Goal: Complete application form

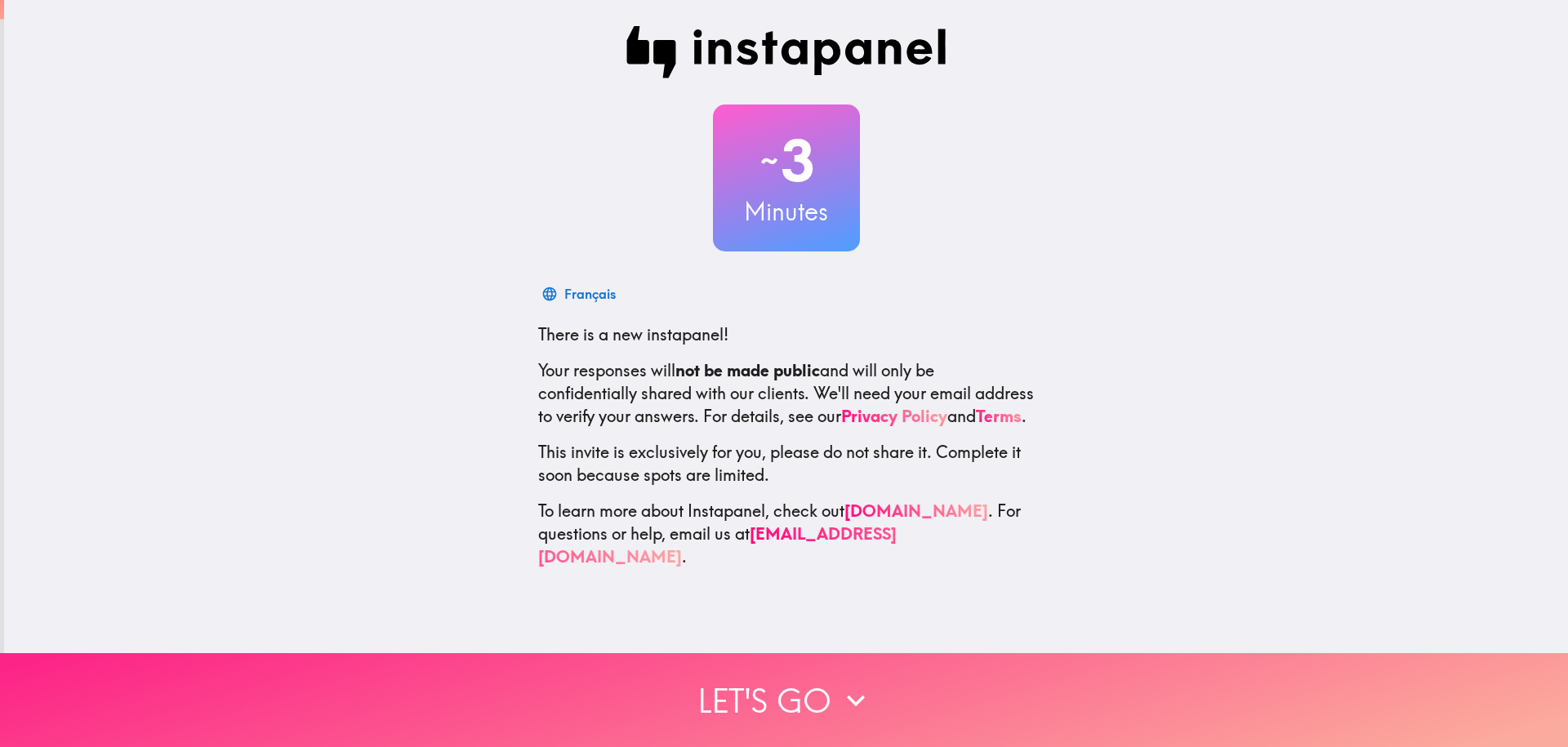
click at [772, 694] on button "Let's go" at bounding box center [784, 700] width 1568 height 94
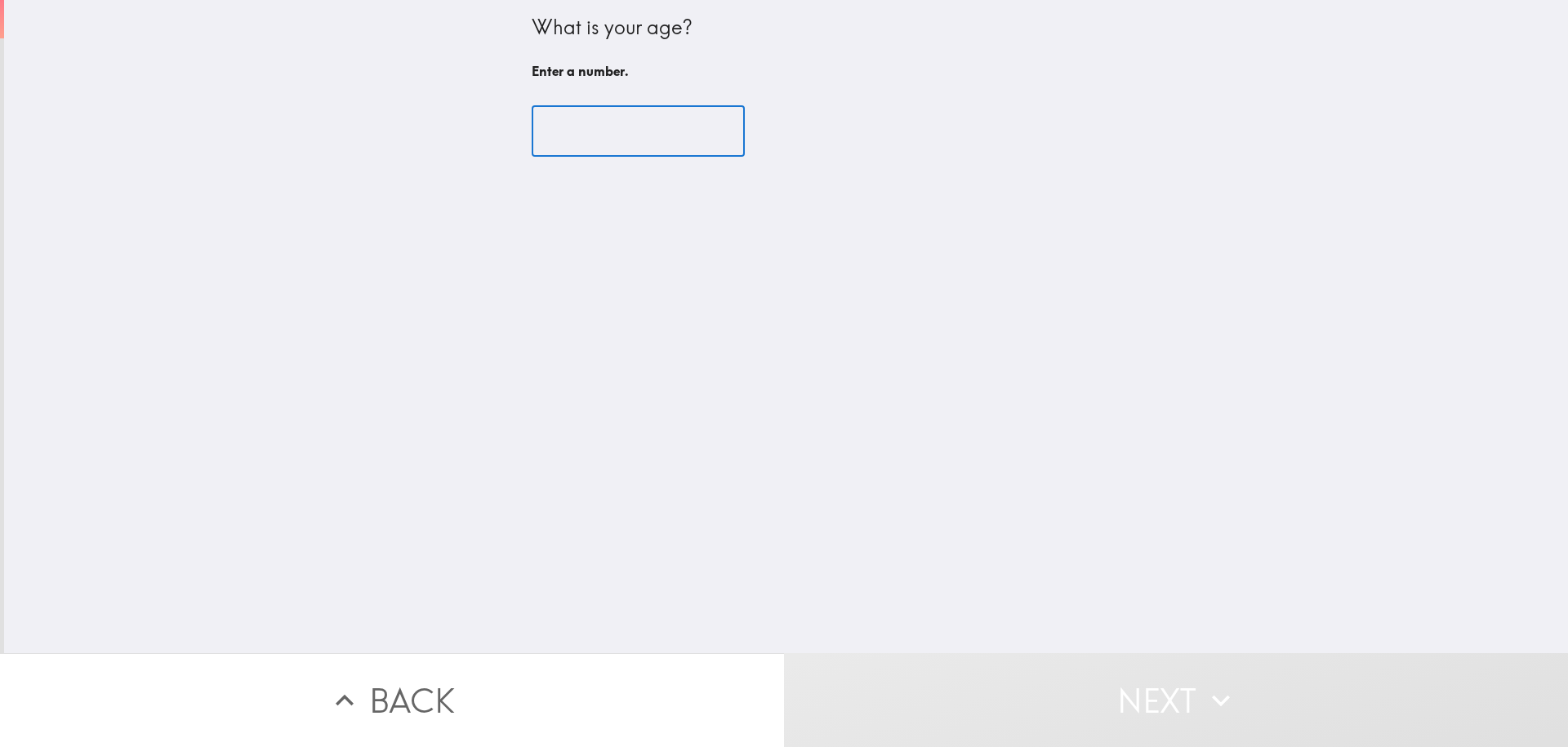
click at [569, 126] on input "number" at bounding box center [638, 131] width 213 height 51
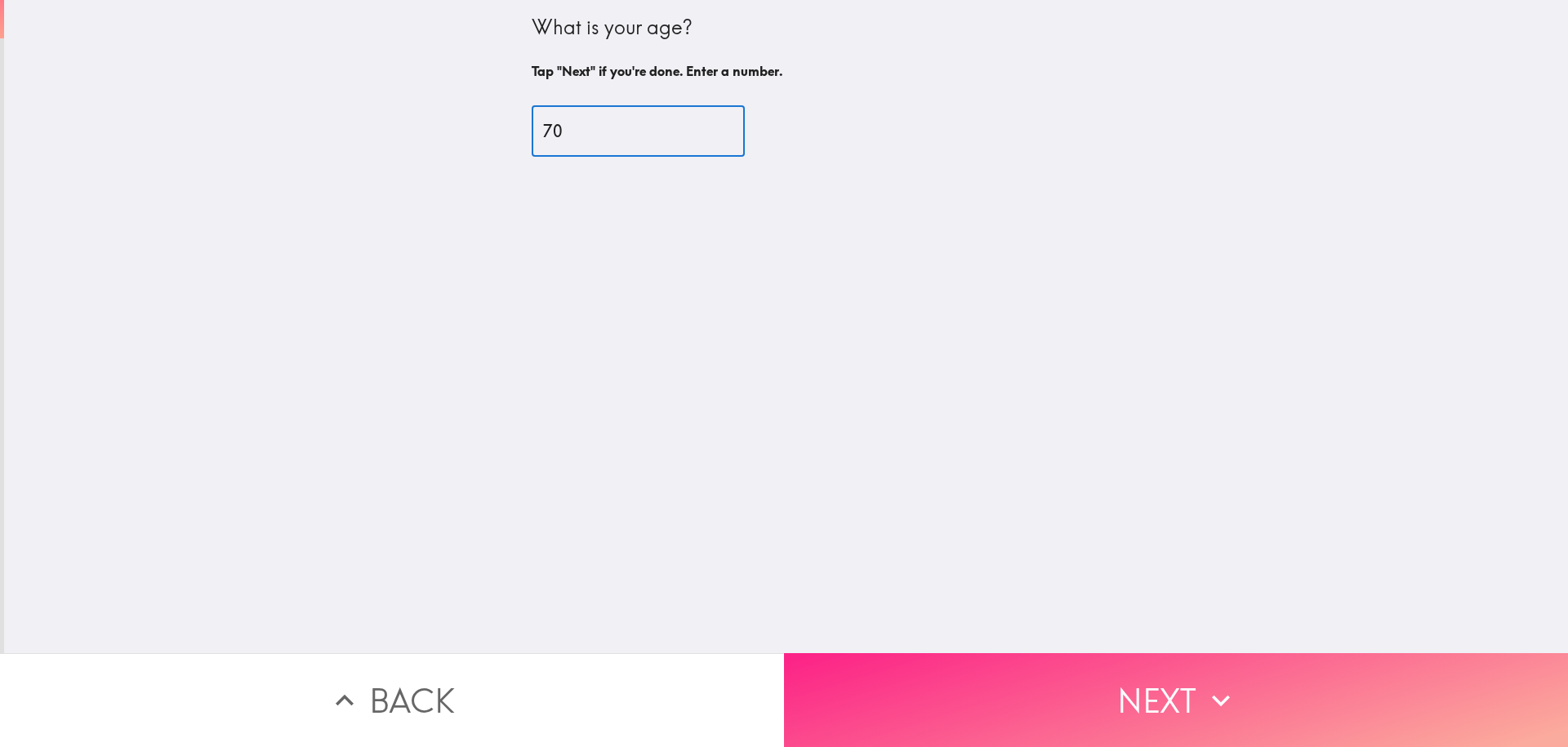
type input "70"
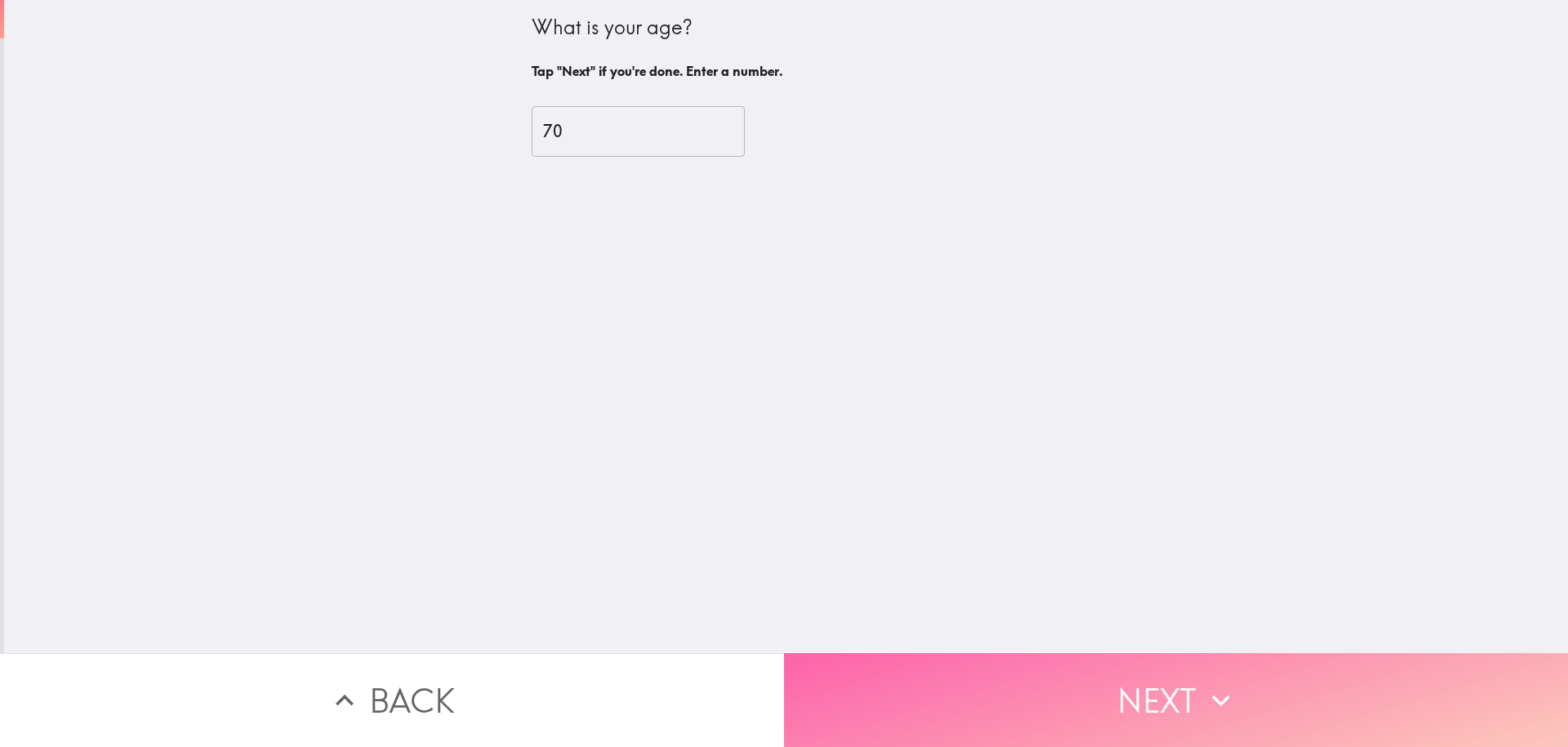
click at [1146, 698] on button "Next" at bounding box center [1176, 700] width 784 height 94
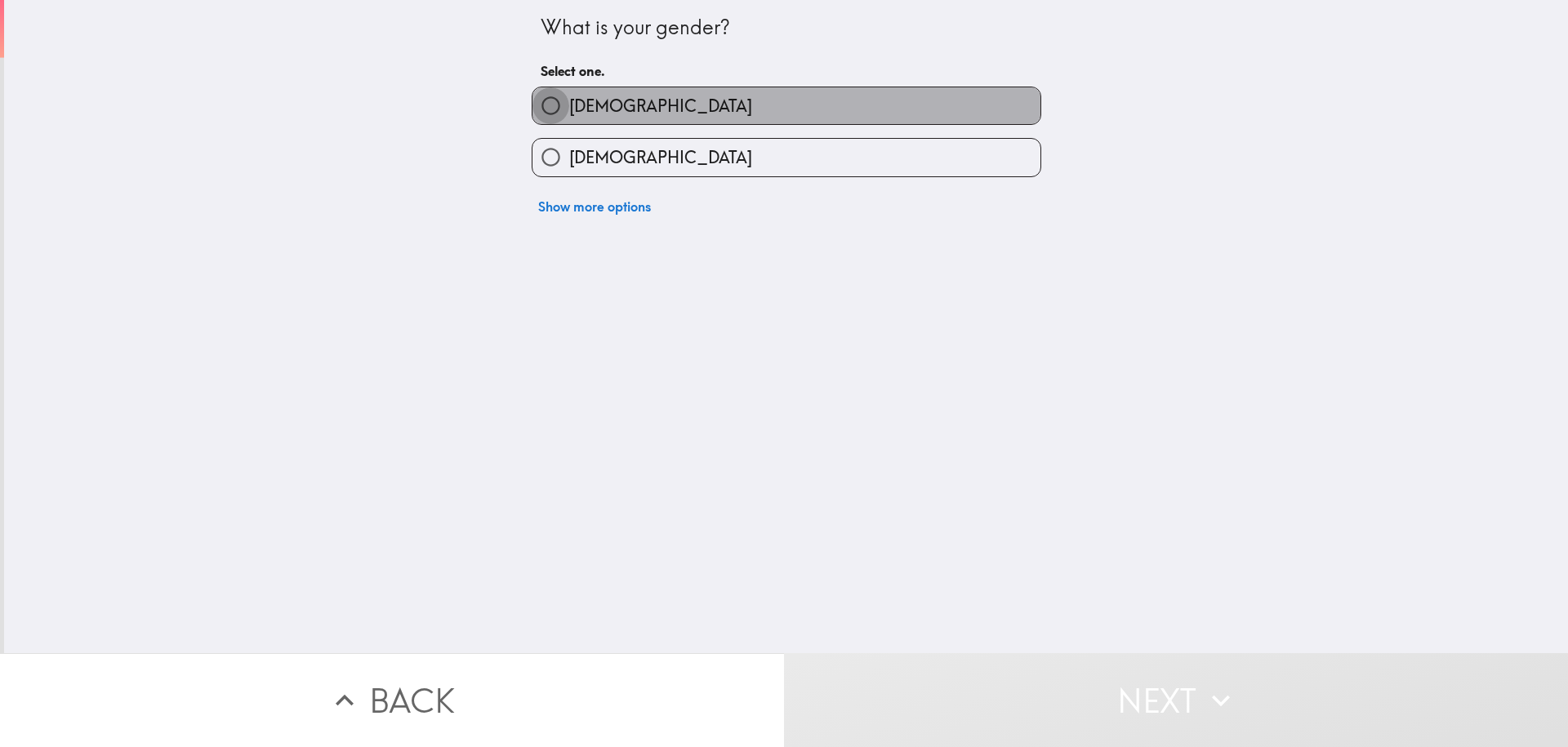
drag, startPoint x: 534, startPoint y: 105, endPoint x: 619, endPoint y: 164, distance: 103.5
click at [536, 105] on input "[DEMOGRAPHIC_DATA]" at bounding box center [551, 105] width 37 height 36
radio input "true"
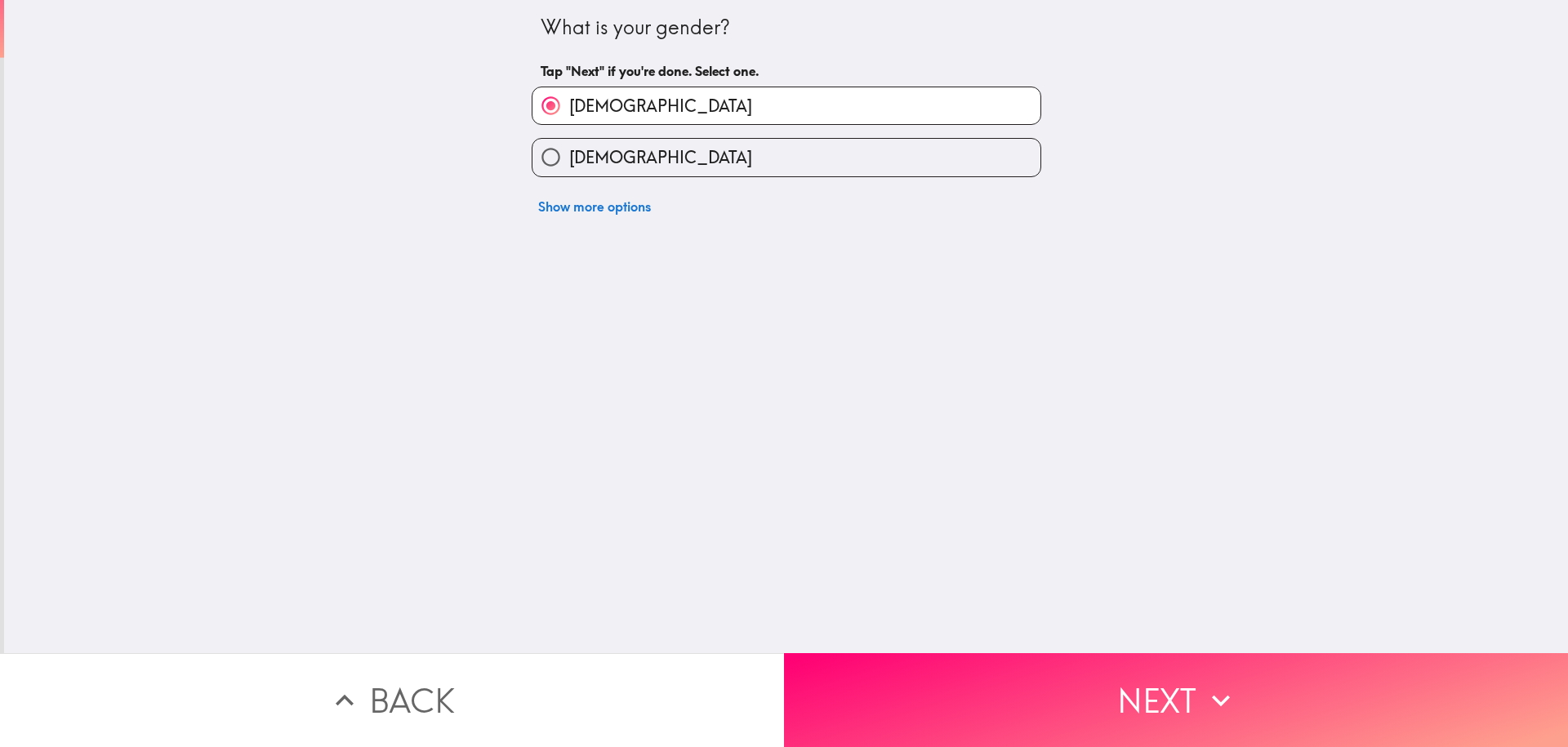
click at [1045, 698] on button "Next" at bounding box center [1176, 700] width 784 height 94
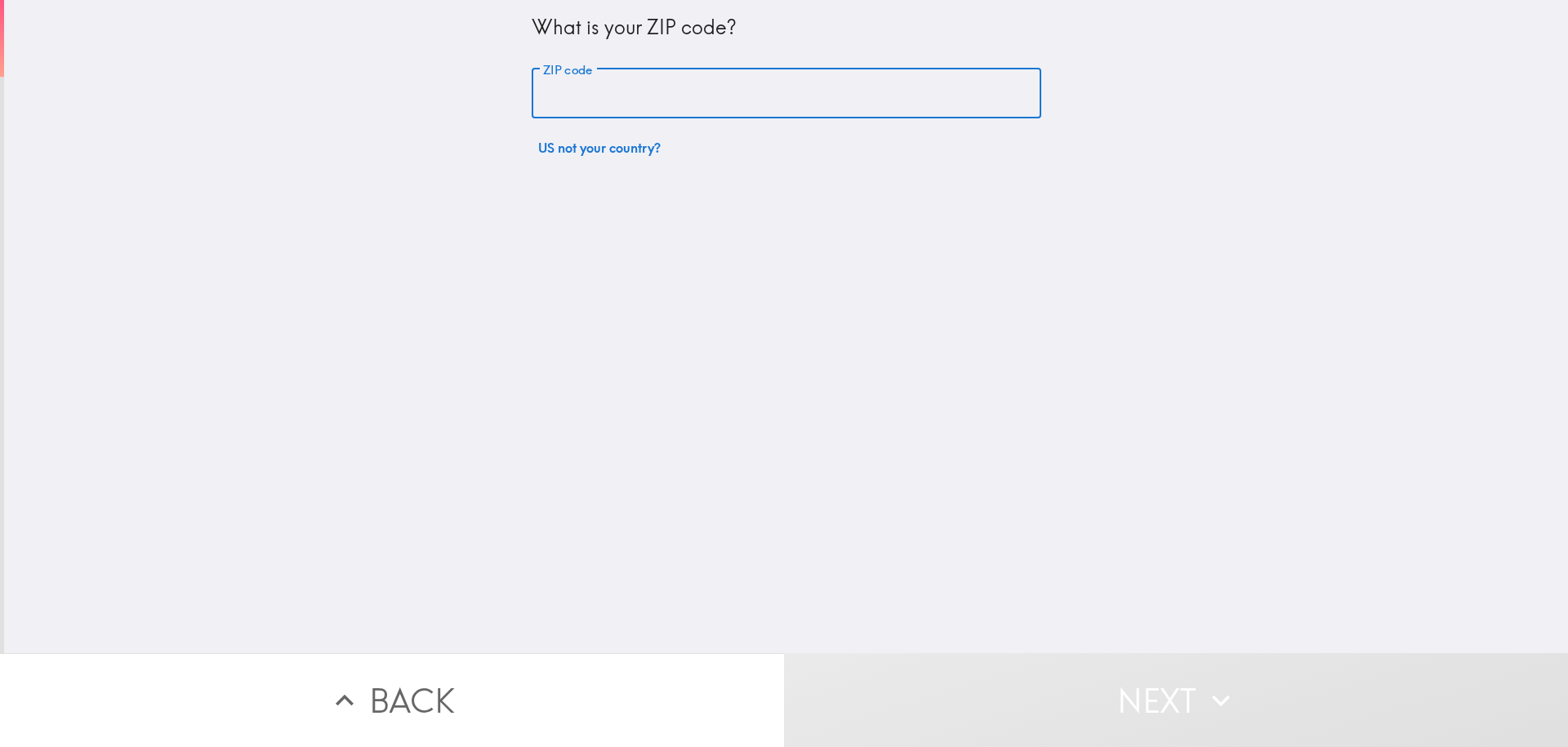
click at [606, 94] on input "ZIP code" at bounding box center [786, 94] width 509 height 51
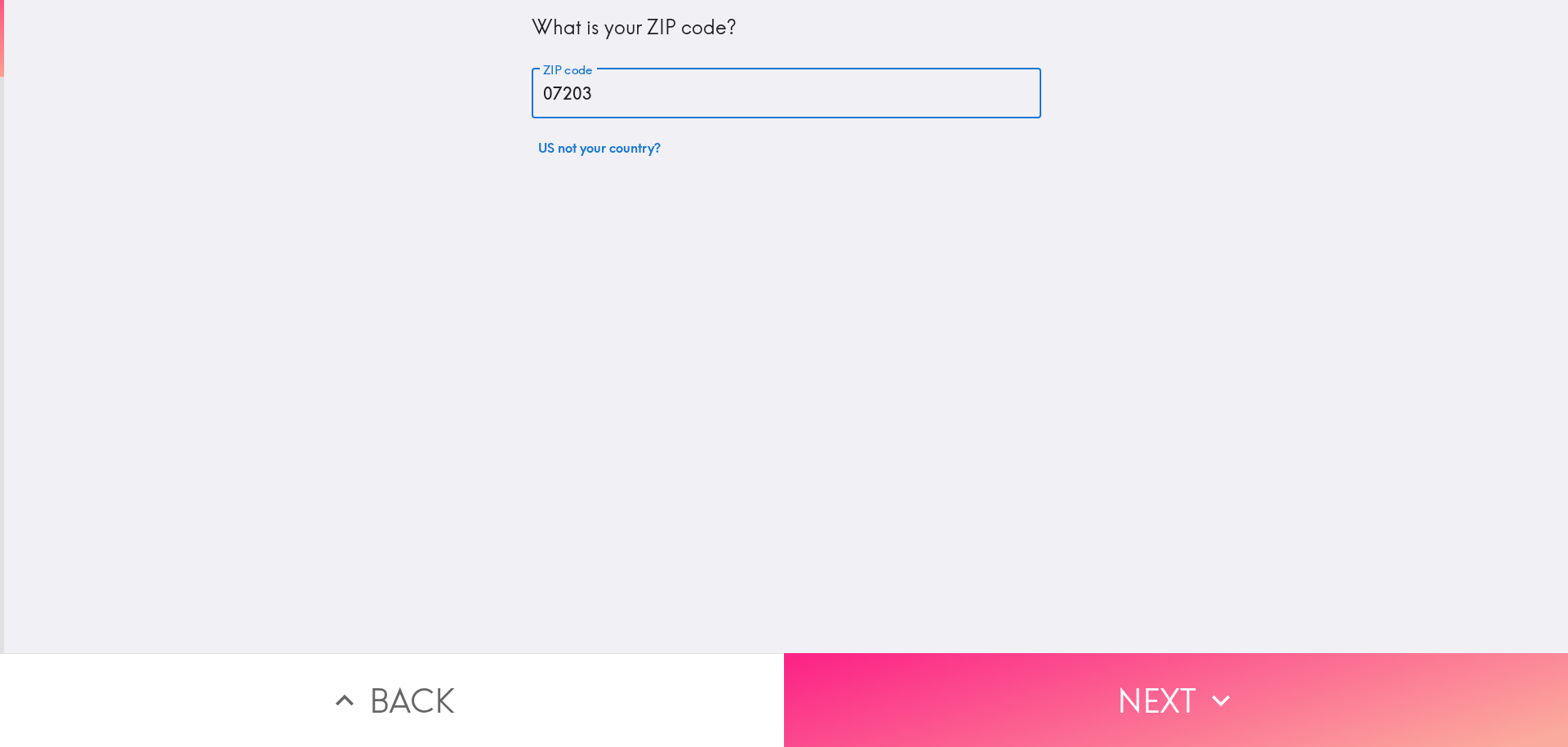
type input "07203"
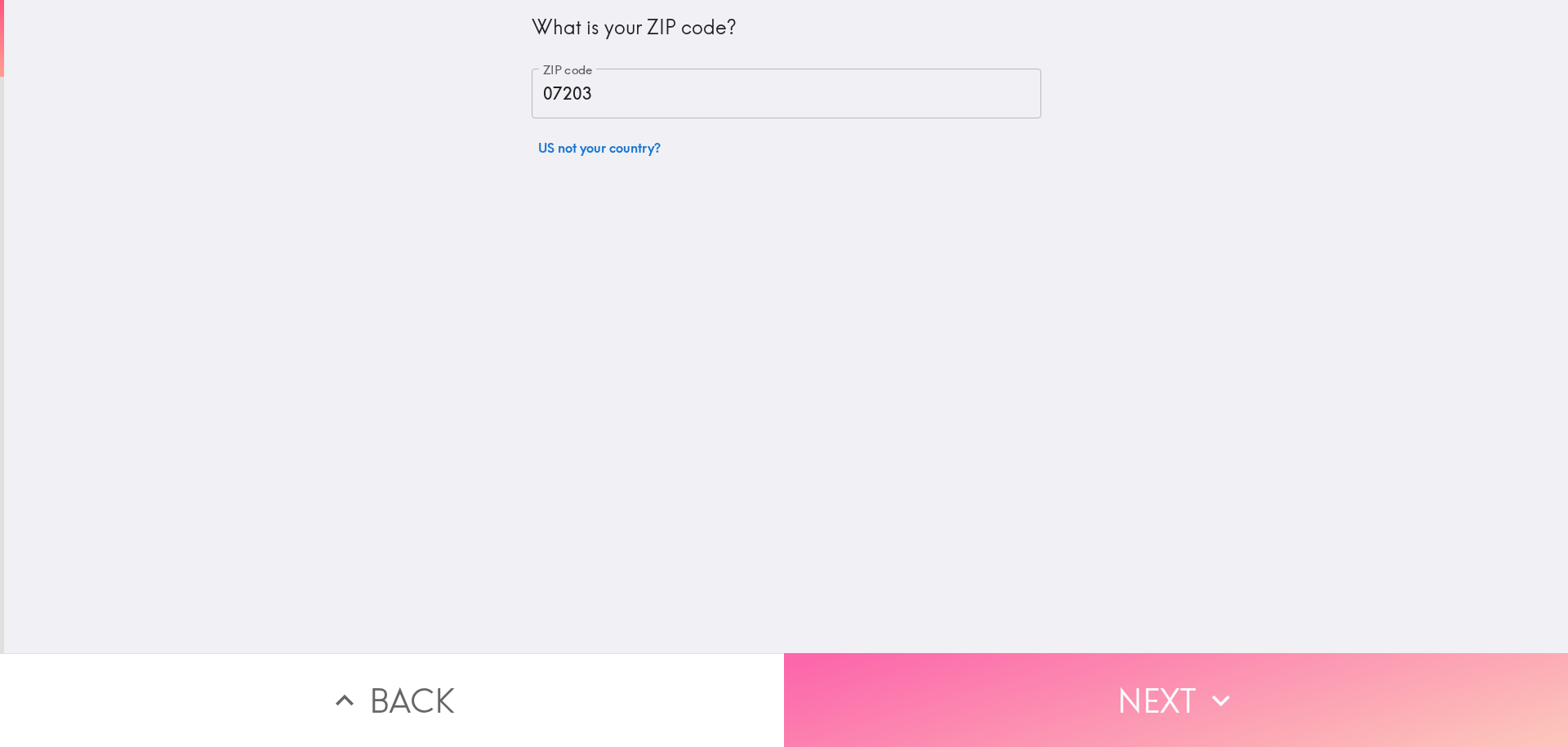
click at [1157, 671] on button "Next" at bounding box center [1176, 700] width 784 height 94
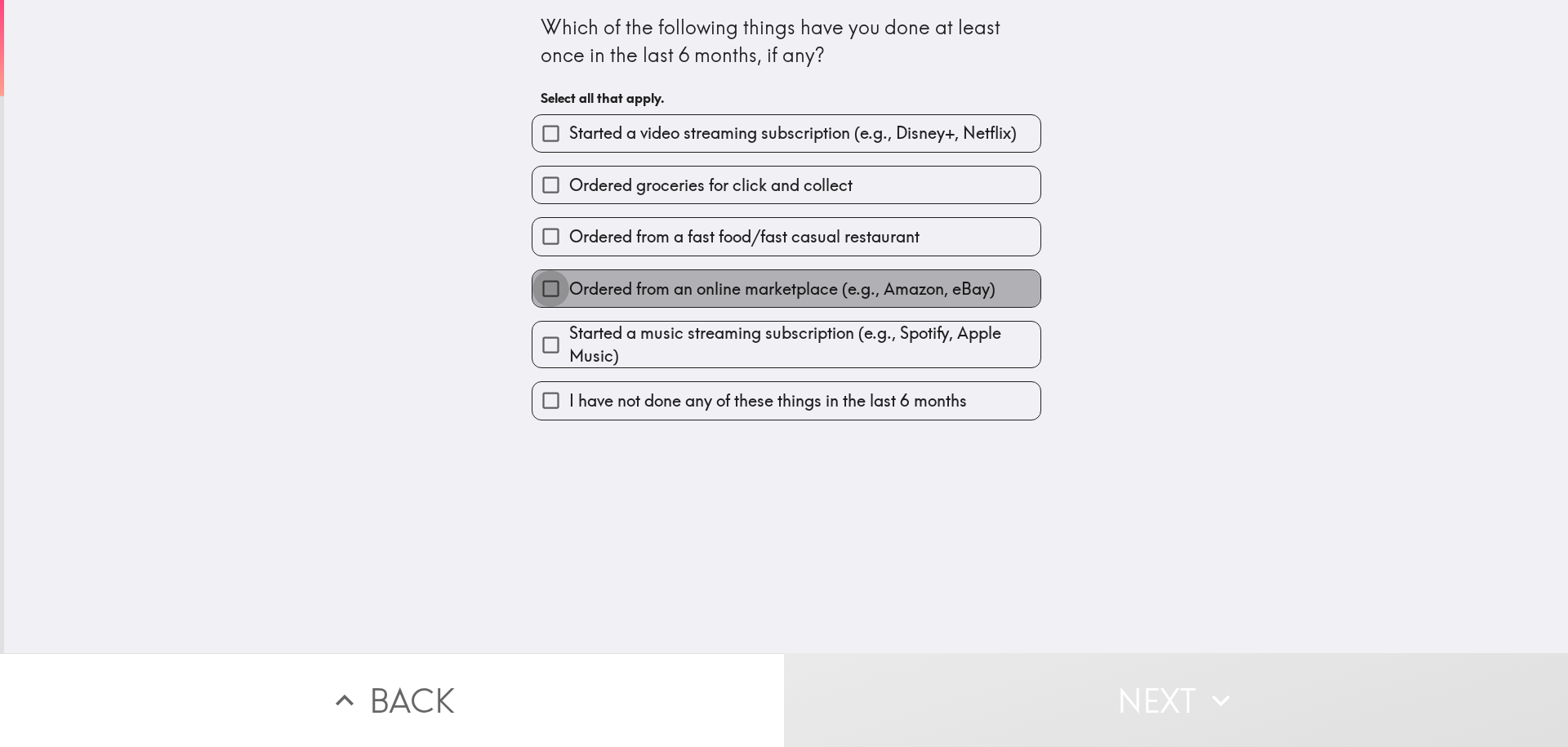
click at [533, 289] on input "Ordered from an online marketplace (e.g., Amazon, eBay)" at bounding box center [551, 289] width 37 height 36
checkbox input "true"
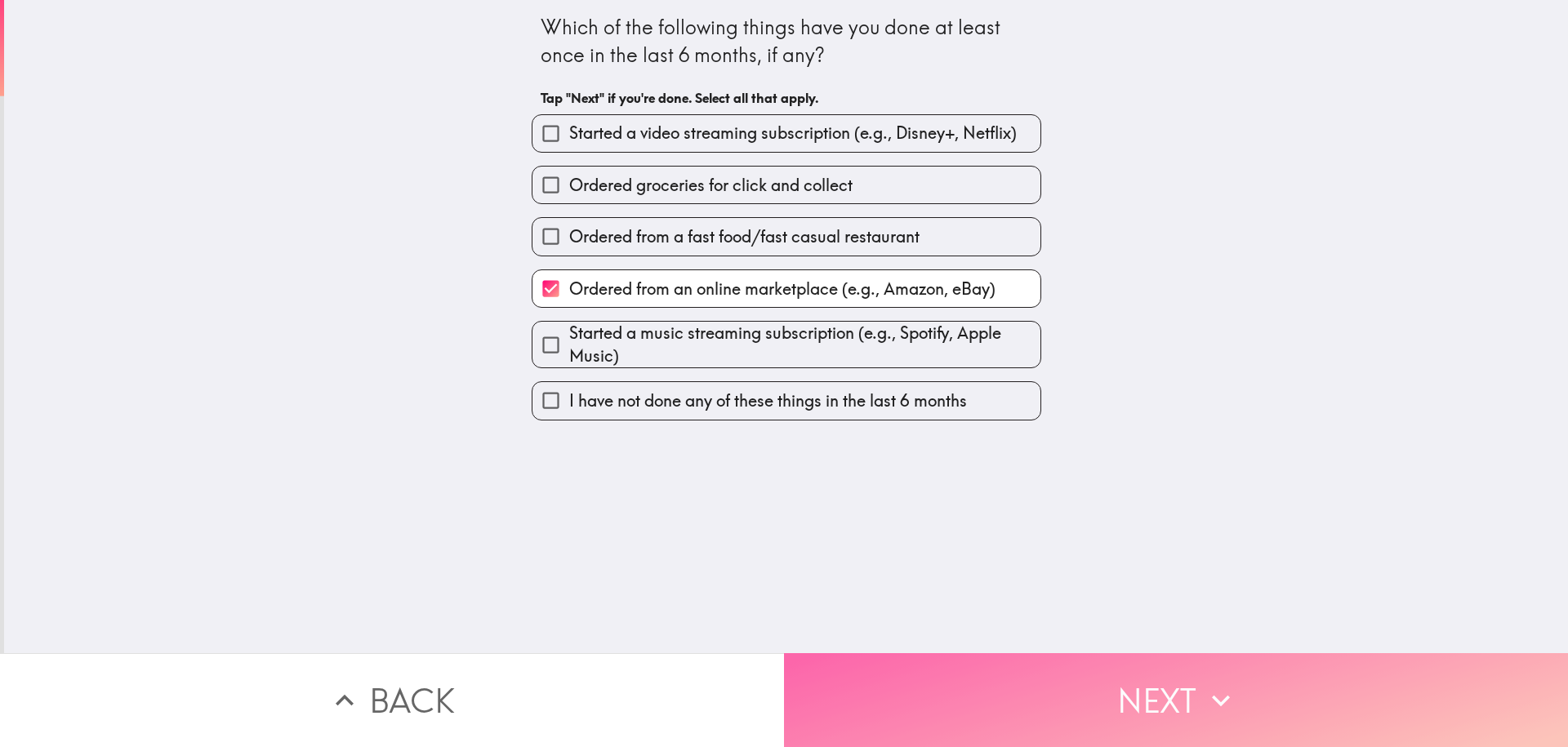
click at [1157, 693] on button "Next" at bounding box center [1176, 700] width 784 height 94
